Goal: Information Seeking & Learning: Learn about a topic

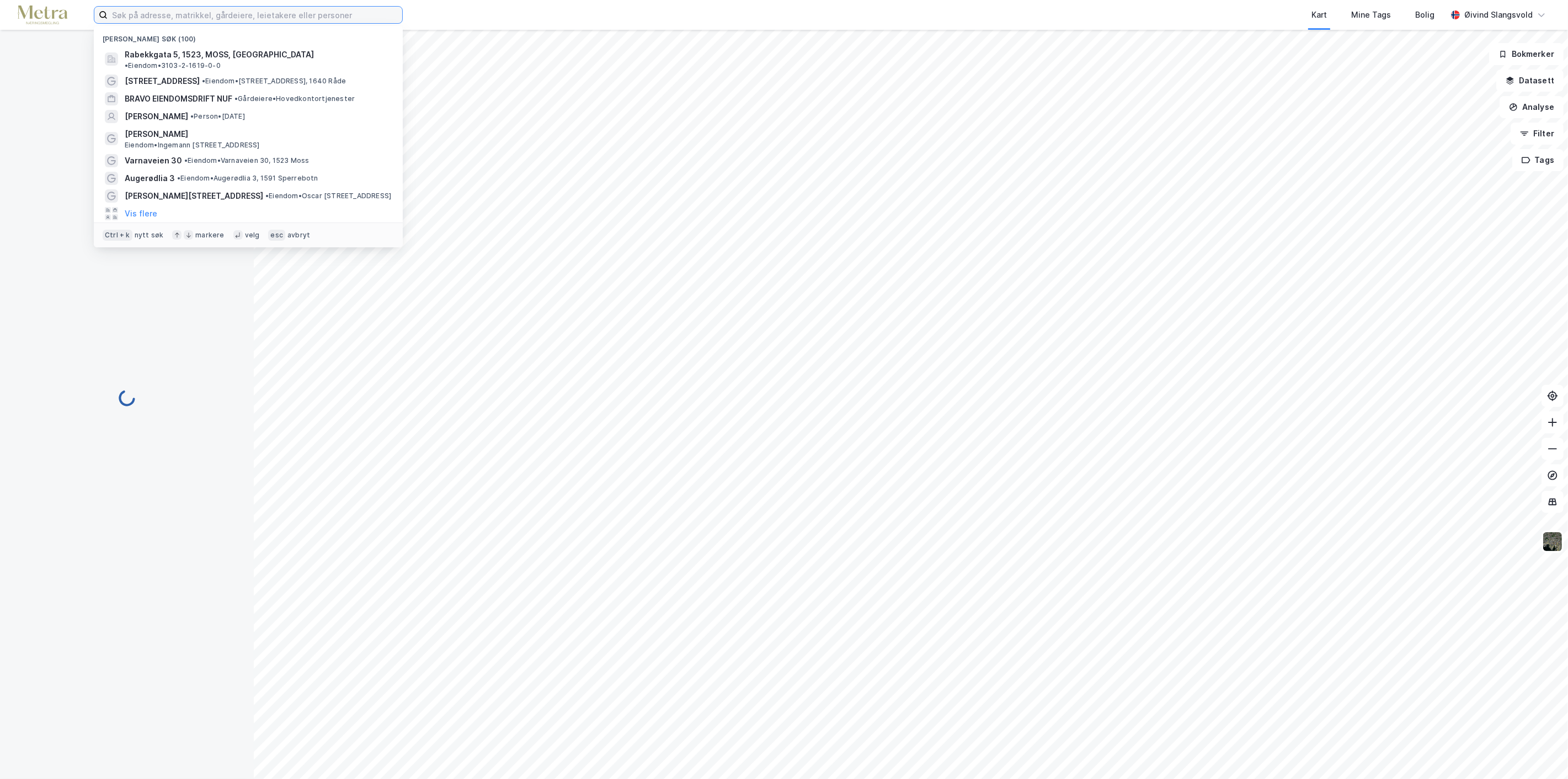
click at [296, 19] on input at bounding box center [255, 15] width 295 height 16
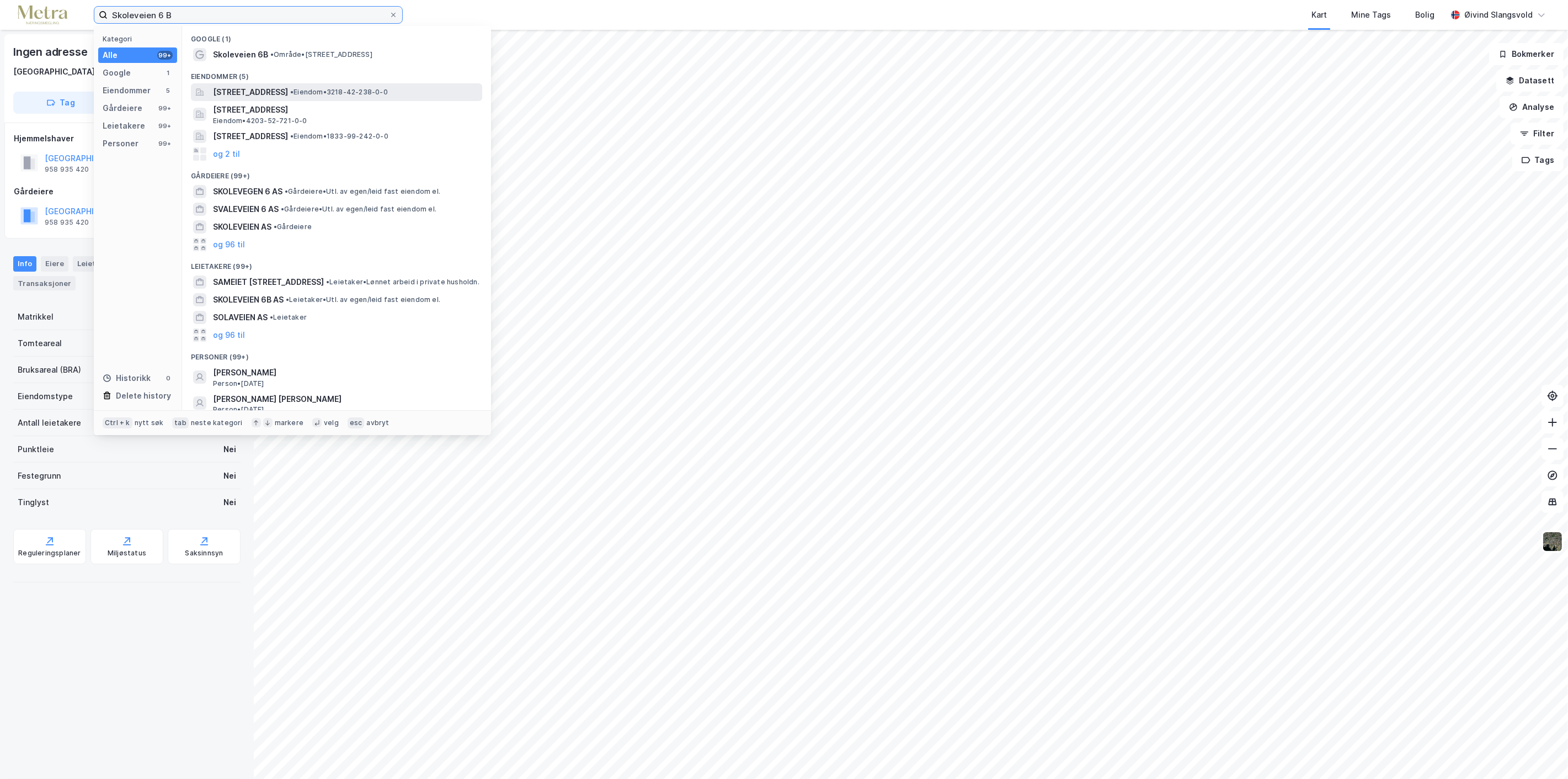
type input "Skoleveien 6 B"
click at [245, 86] on span "[STREET_ADDRESS]" at bounding box center [250, 92] width 75 height 13
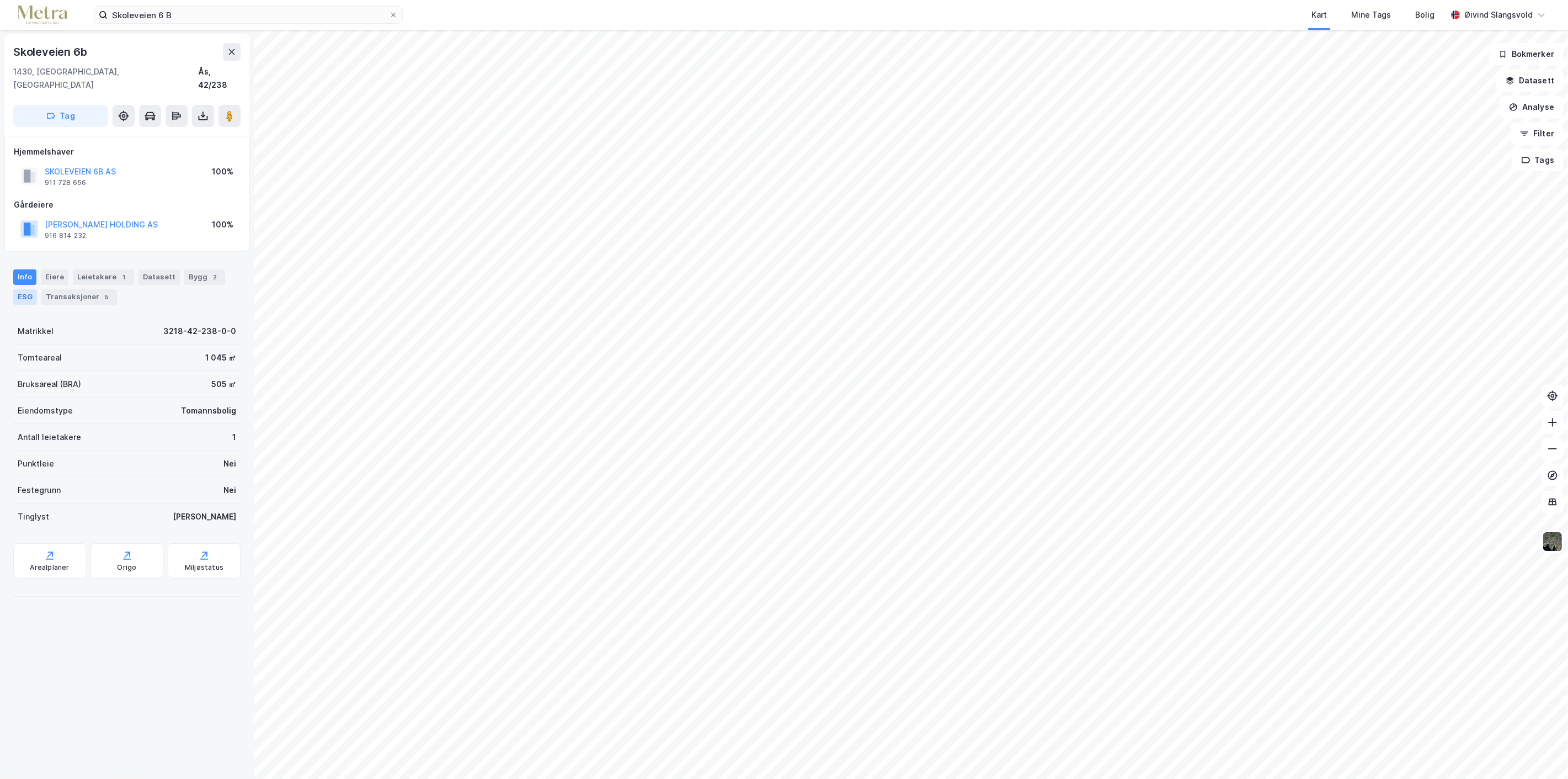
click at [24, 289] on div "ESG" at bounding box center [25, 297] width 24 height 15
